Goal: Browse casually

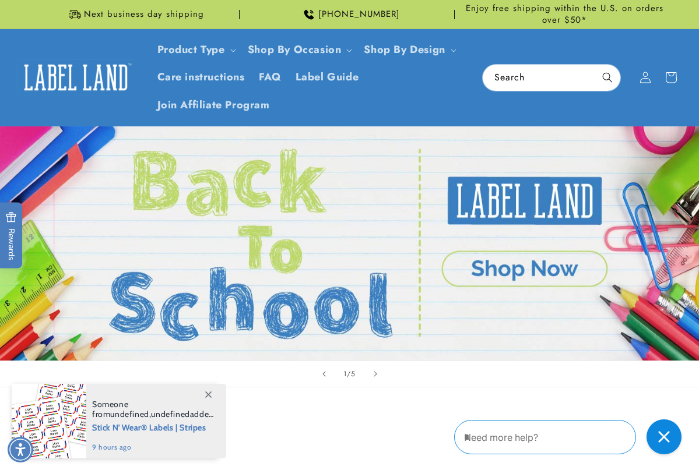
click at [209, 395] on icon at bounding box center [208, 395] width 6 height 6
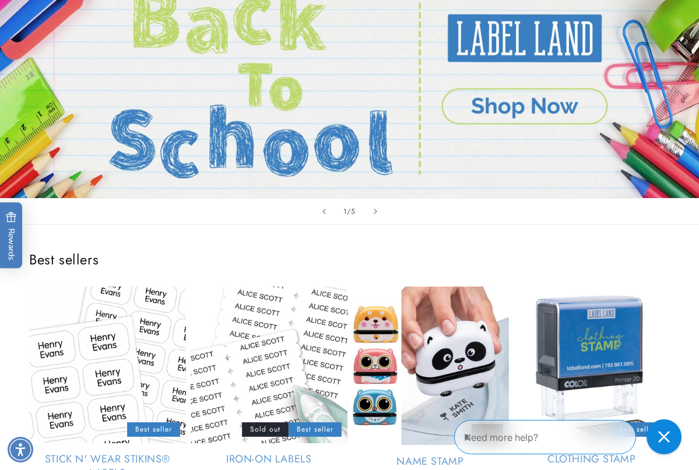
scroll to position [291, 0]
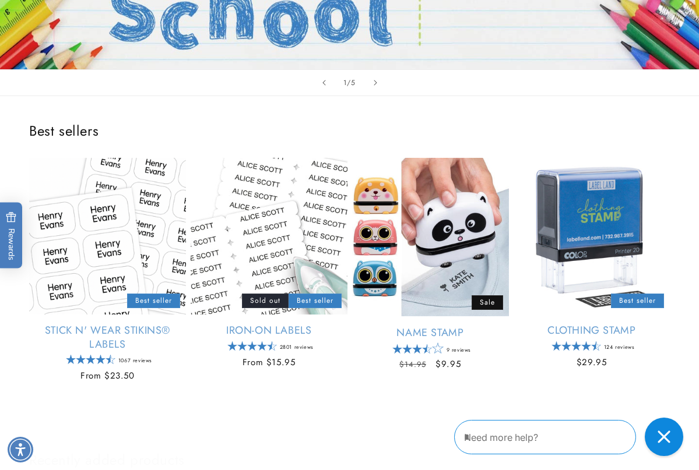
click at [671, 397] on div "Close gorgias live chat" at bounding box center [664, 437] width 26 height 26
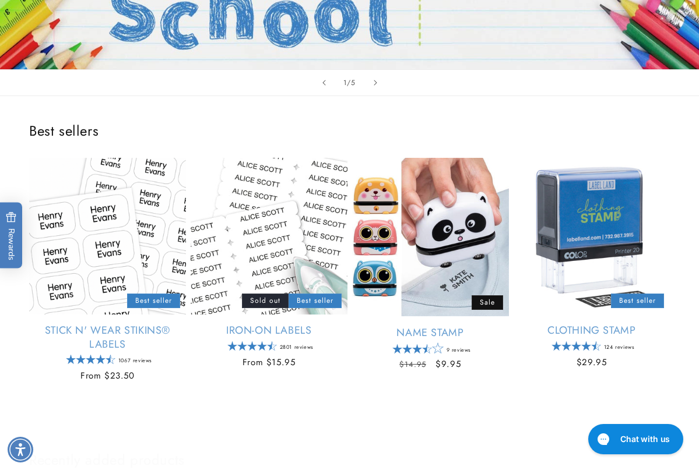
click at [662, 109] on div "Best sellers Stick N' Wear Stikins® Labels Empty heading Best seller Stick N' W…" at bounding box center [349, 255] width 699 height 318
click at [660, 105] on div "Best sellers Stick N' Wear Stikins® Labels Empty heading Best seller Stick N' W…" at bounding box center [349, 255] width 699 height 318
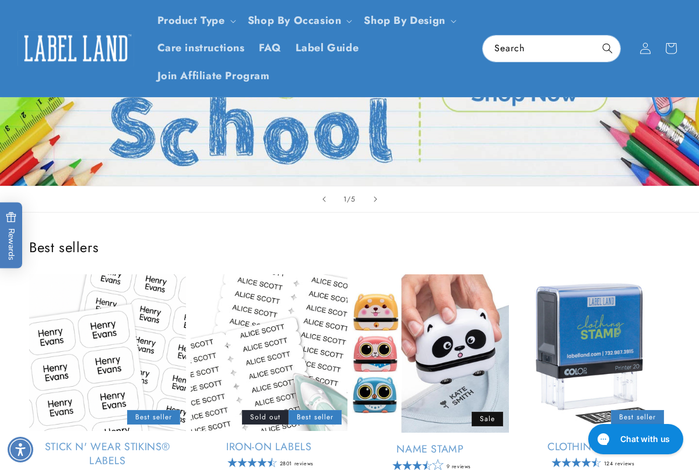
scroll to position [0, 0]
